Goal: Task Accomplishment & Management: Manage account settings

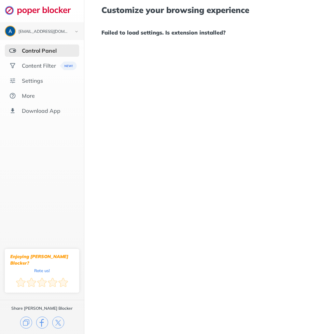
click at [38, 51] on div "Control Panel" at bounding box center [39, 50] width 35 height 7
click at [43, 68] on div "Content Filter" at bounding box center [39, 65] width 34 height 7
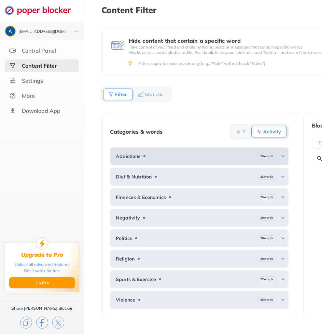
click at [282, 155] on img at bounding box center [282, 155] width 5 height 5
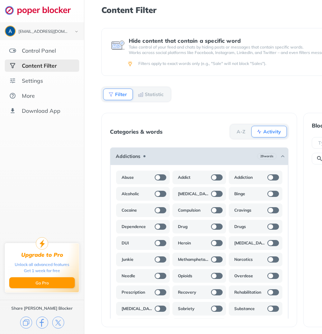
click at [227, 158] on div "Addictions 29 words" at bounding box center [199, 156] width 179 height 18
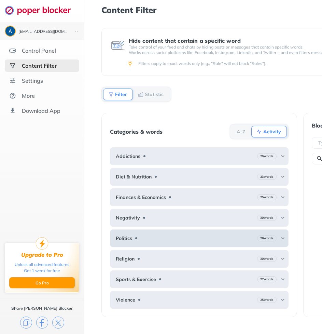
scroll to position [5, 0]
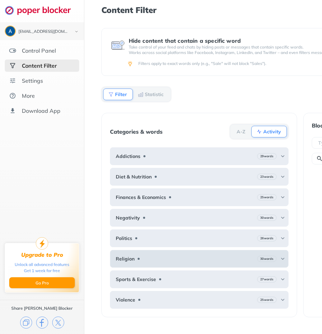
click at [173, 254] on div "Religion 30 words" at bounding box center [199, 259] width 179 height 18
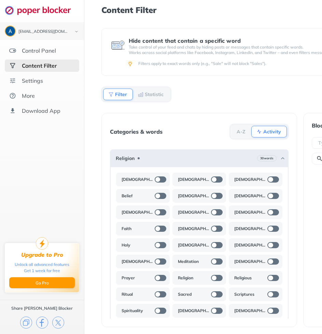
scroll to position [102, 0]
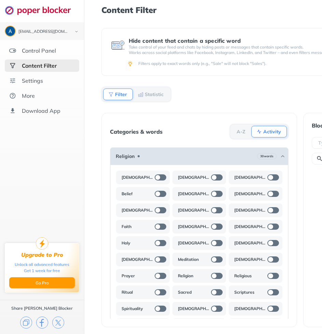
click at [184, 150] on div "Religion 30 words" at bounding box center [199, 156] width 179 height 18
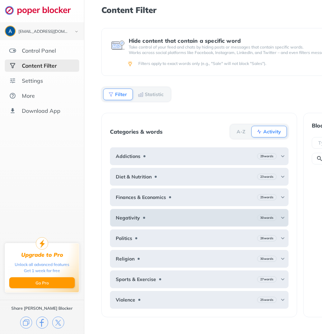
scroll to position [5, 0]
click at [160, 215] on div "Negativity 30 words" at bounding box center [199, 218] width 179 height 18
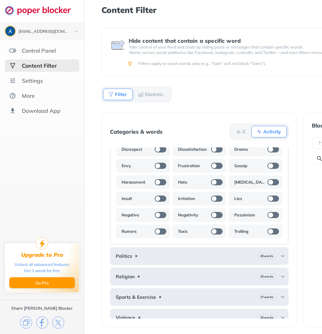
scroll to position [158, 0]
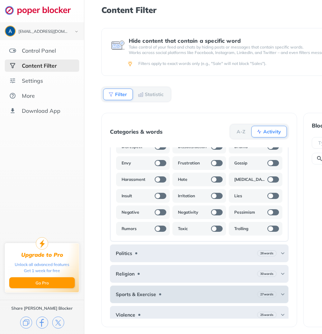
click at [184, 286] on div "Sports & Exercise 27 words" at bounding box center [199, 294] width 179 height 18
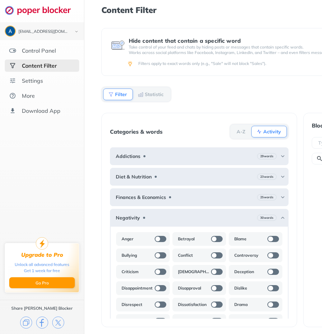
scroll to position [0, 0]
click at [154, 94] on b "Statistic" at bounding box center [154, 94] width 19 height 4
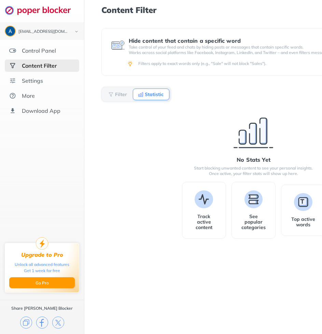
click at [115, 88] on div "Filter Statistic" at bounding box center [136, 94] width 70 height 15
click at [115, 94] on b "Filter" at bounding box center [121, 94] width 12 height 4
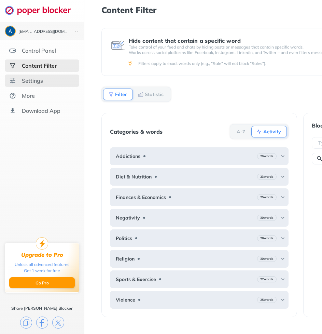
click at [55, 79] on div "Settings" at bounding box center [42, 80] width 74 height 12
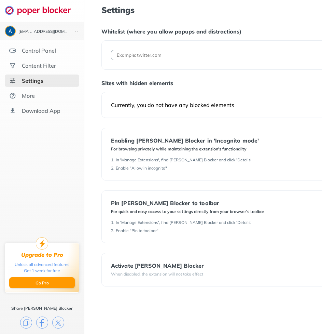
paste input "[URL][DOMAIN_NAME]"
type input "[URL][DOMAIN_NAME]"
click at [189, 71] on div "Settings Whitelist (where you allow popups and distractions) [URL][DOMAIN_NAME]…" at bounding box center [253, 145] width 305 height 281
click at [155, 83] on div "Sites with hidden elements" at bounding box center [253, 83] width 305 height 7
click at [176, 55] on input "[URL][DOMAIN_NAME]" at bounding box center [221, 55] width 221 height 10
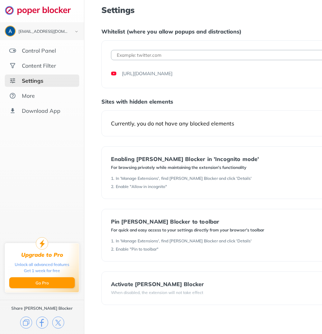
click at [151, 75] on div "[URL][DOMAIN_NAME]" at bounding box center [147, 73] width 51 height 7
click at [144, 120] on div "Currently, you do not have any blocked elements" at bounding box center [254, 123] width 286 height 7
